Goal: Manage account settings

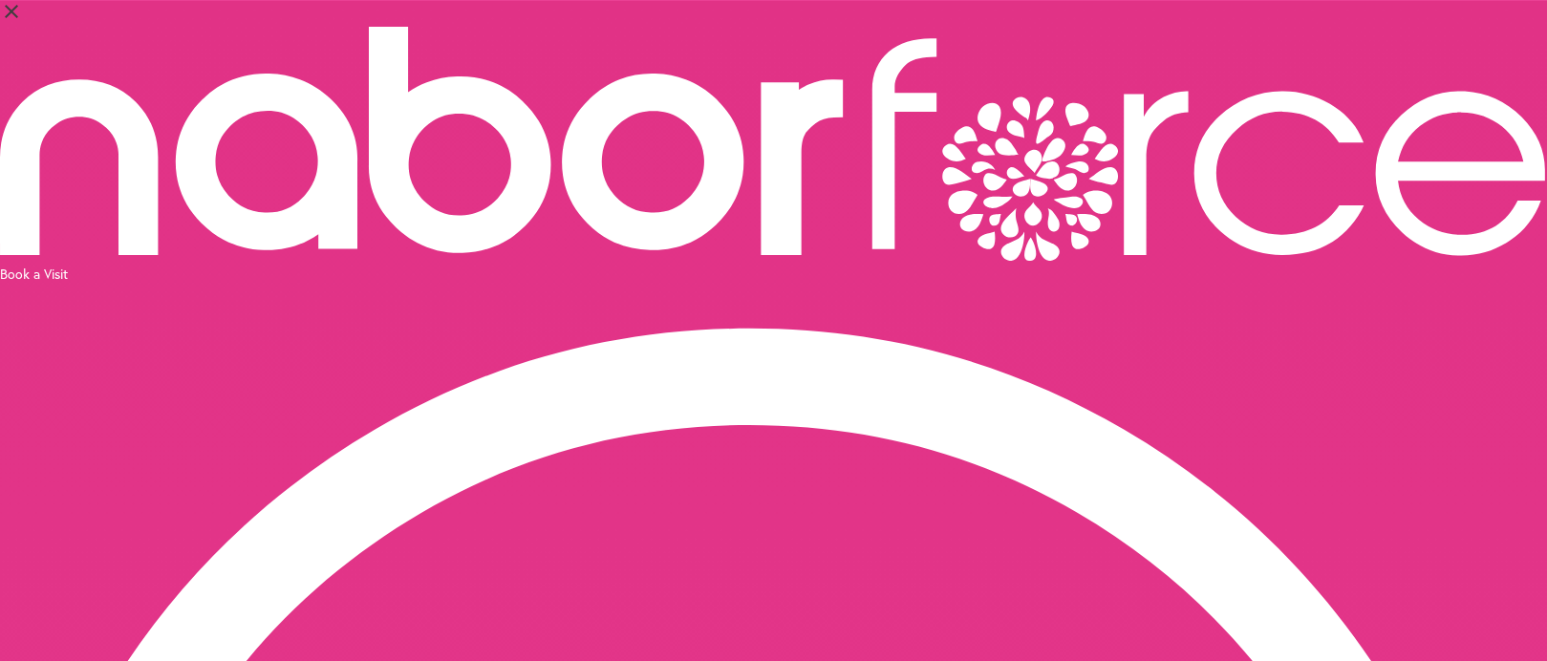
select select "*"
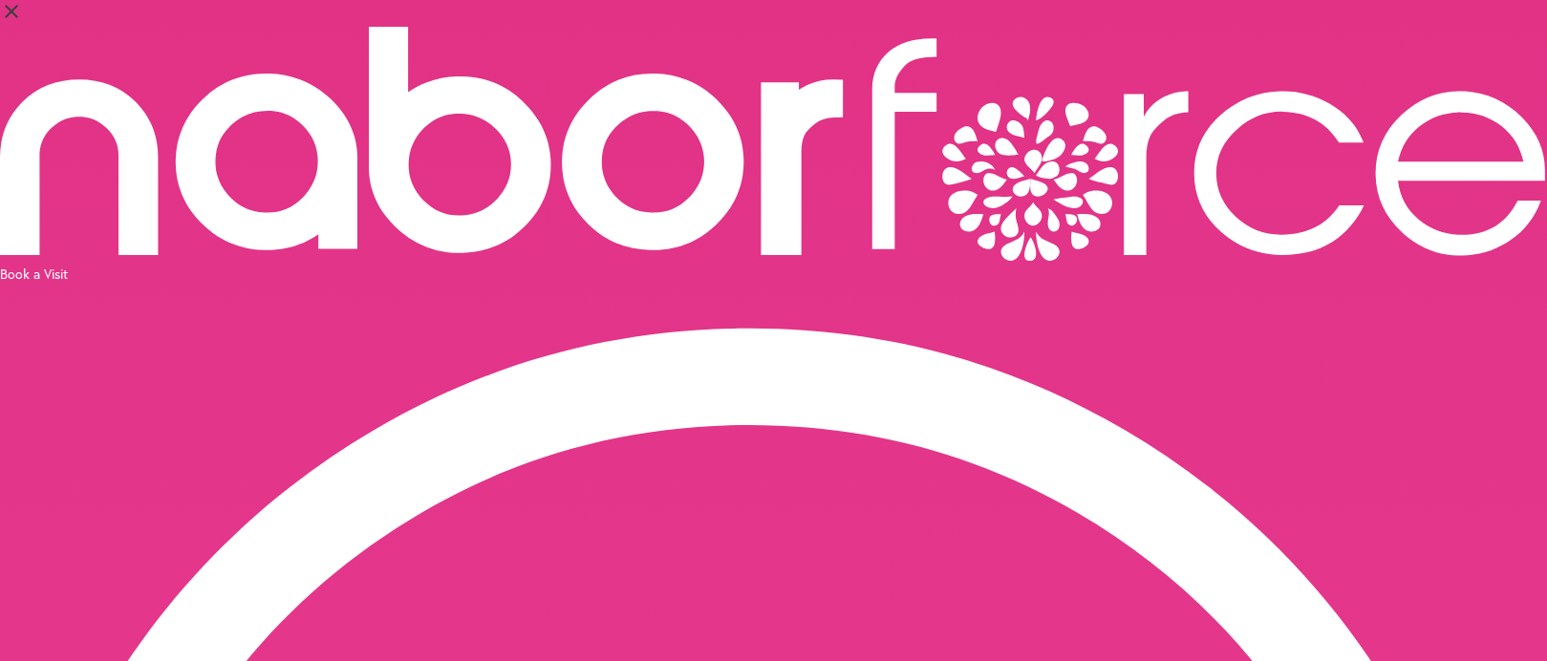
select select "*"
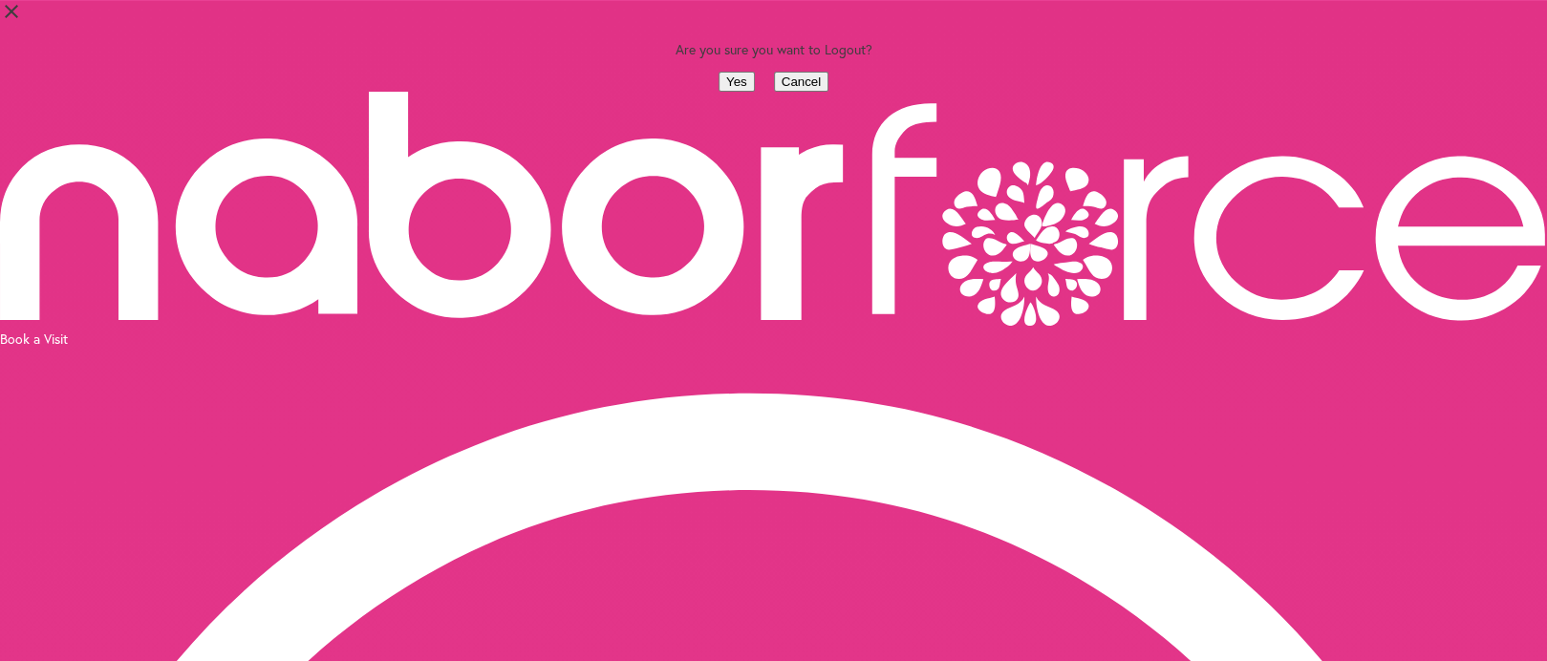
click at [682, 92] on div "close Are you sure you want to Logout? Yes Cancel" at bounding box center [773, 46] width 1547 height 92
click at [718, 92] on button "Yes" at bounding box center [736, 82] width 36 height 20
